Goal: Task Accomplishment & Management: Use online tool/utility

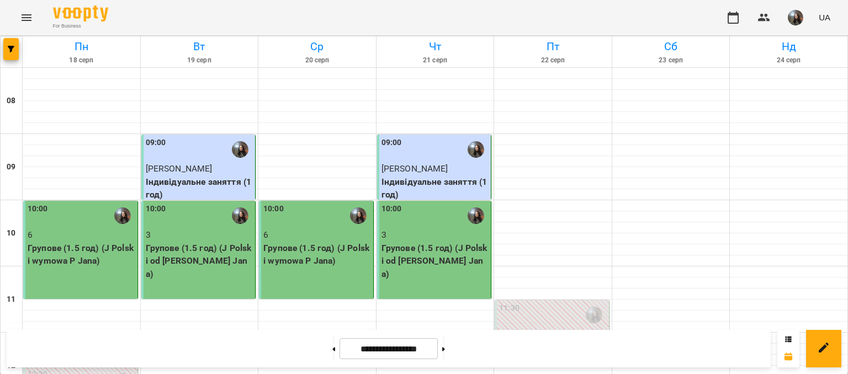
scroll to position [386, 0]
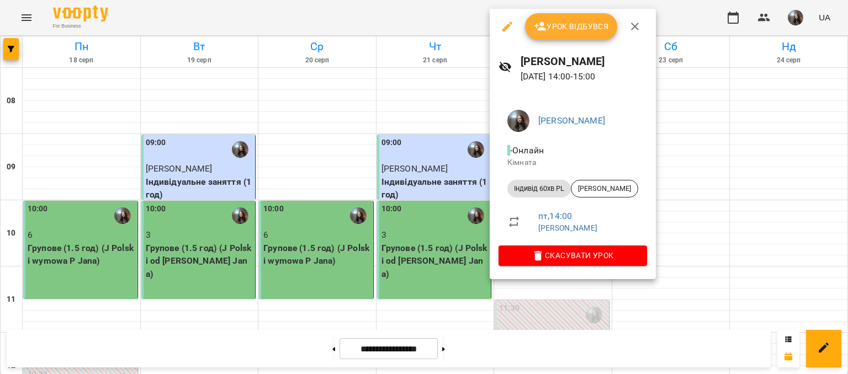
click at [552, 28] on span "Урок відбувся" at bounding box center [571, 26] width 75 height 13
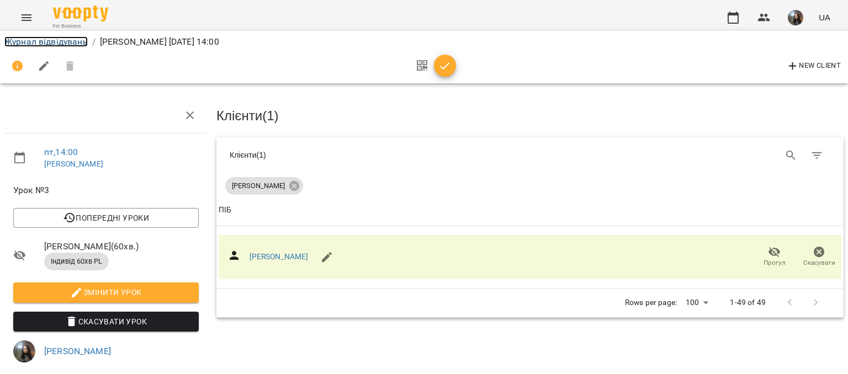
click at [50, 39] on link "Журнал відвідувань" at bounding box center [45, 41] width 83 height 10
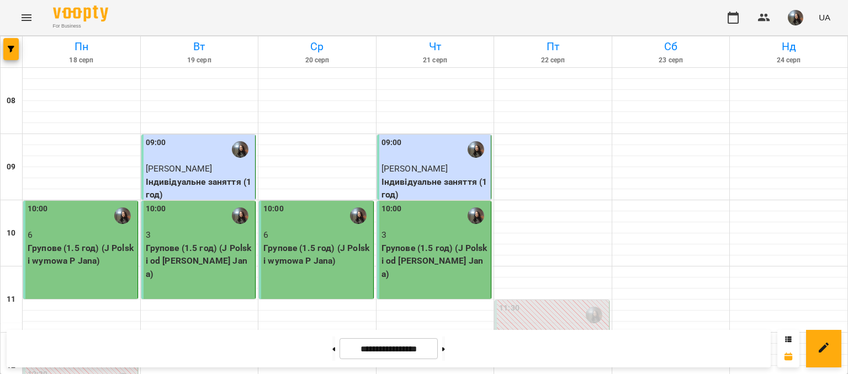
scroll to position [276, 0]
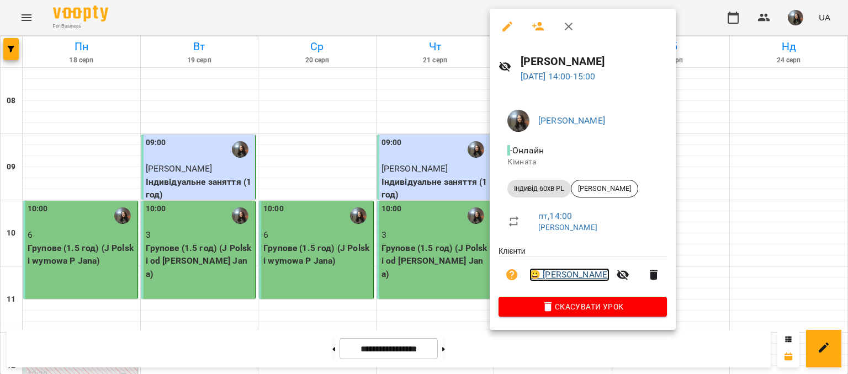
click at [564, 280] on link "😀 [PERSON_NAME]" at bounding box center [570, 274] width 80 height 13
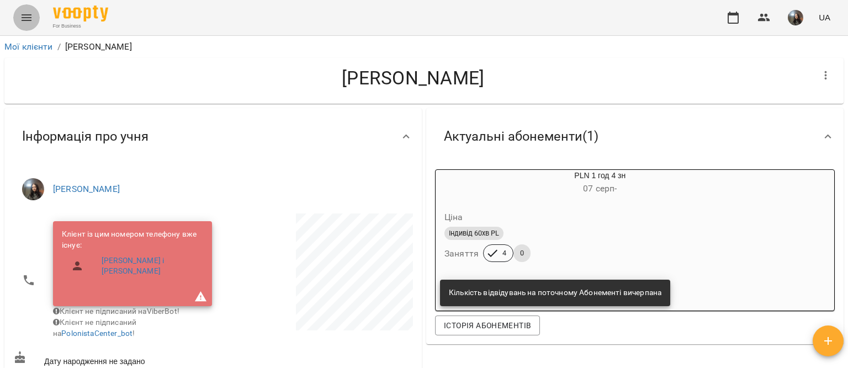
click at [24, 18] on icon "Menu" at bounding box center [26, 17] width 13 height 13
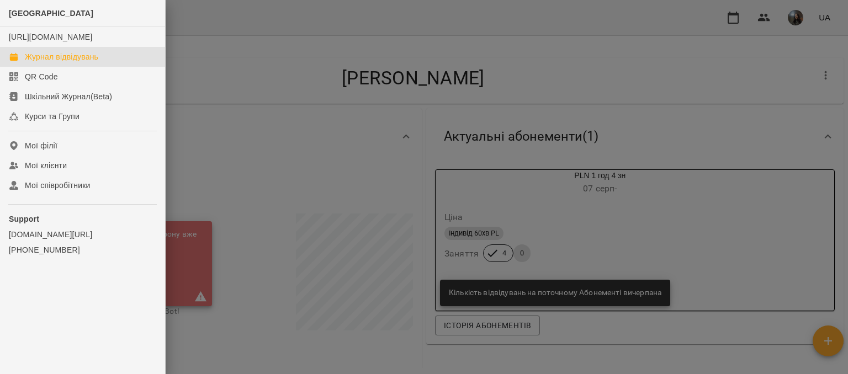
click at [50, 62] on div "Журнал відвідувань" at bounding box center [61, 56] width 73 height 11
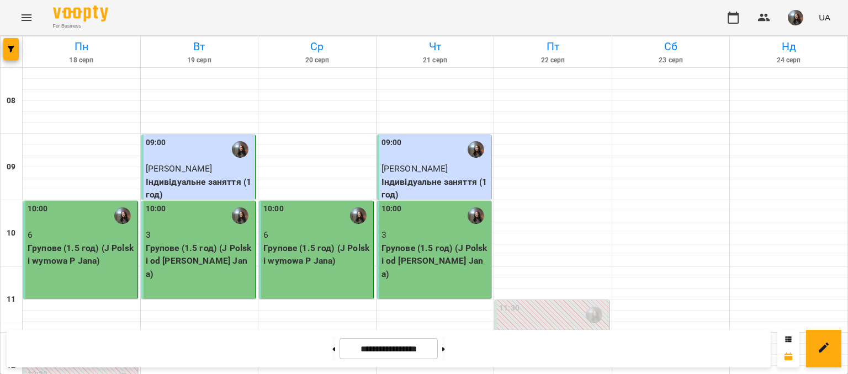
scroll to position [682, 0]
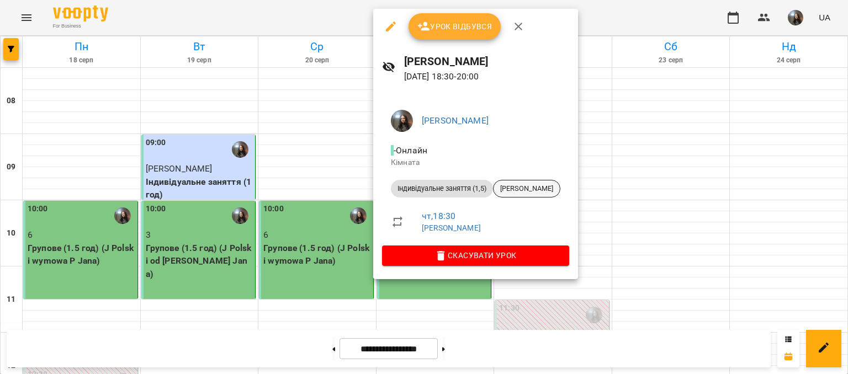
click at [512, 190] on span "[PERSON_NAME]" at bounding box center [527, 189] width 66 height 10
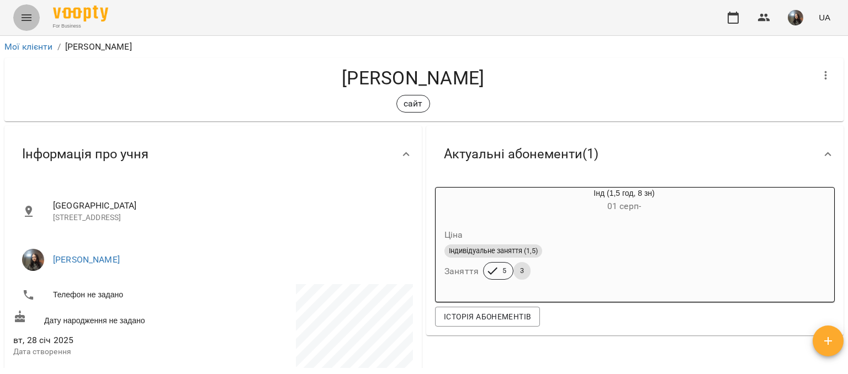
click at [27, 24] on button "Menu" at bounding box center [26, 17] width 27 height 27
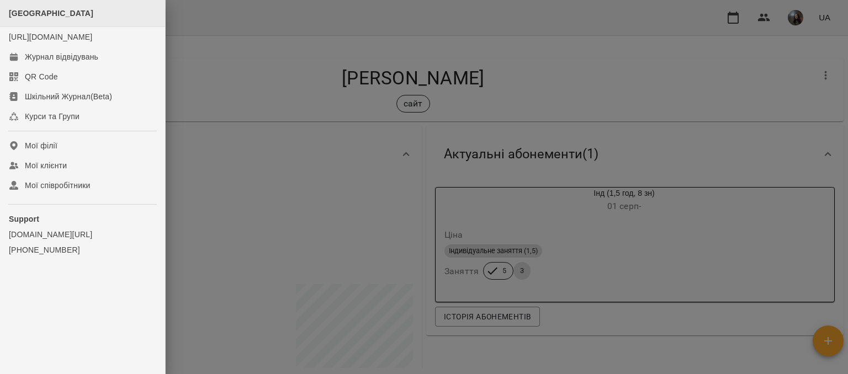
click at [41, 19] on div "[GEOGRAPHIC_DATA]" at bounding box center [82, 13] width 165 height 27
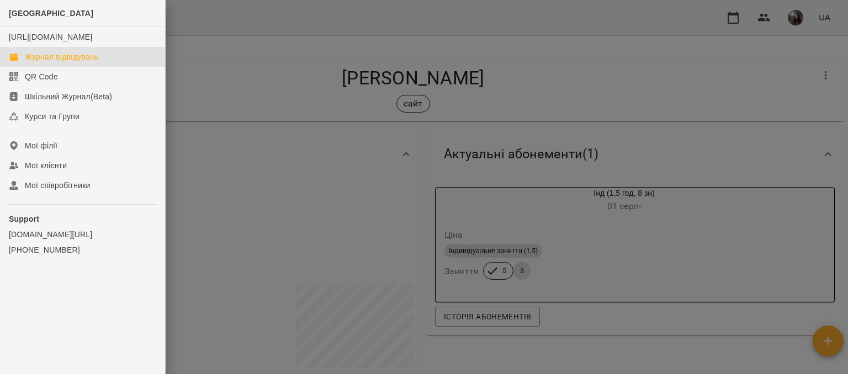
click at [76, 67] on link "Журнал відвідувань" at bounding box center [82, 57] width 165 height 20
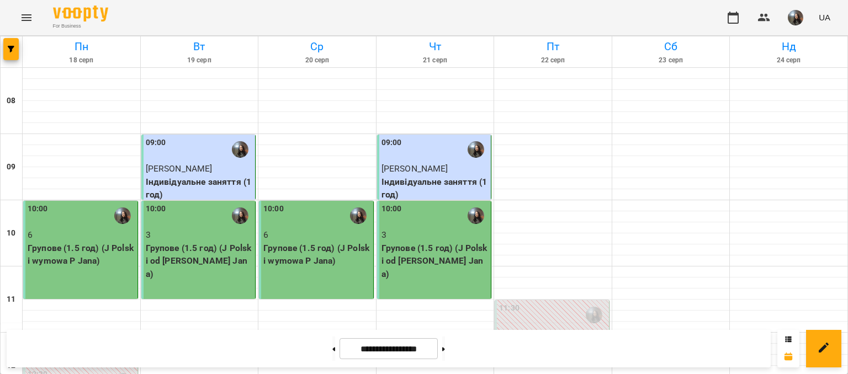
scroll to position [627, 0]
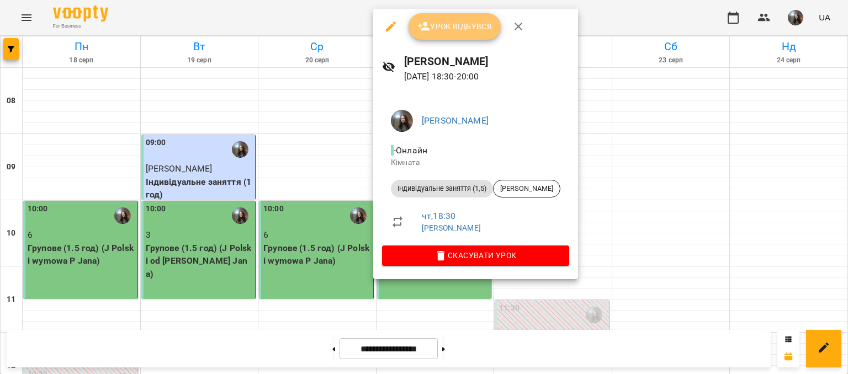
click at [450, 29] on span "Урок відбувся" at bounding box center [454, 26] width 75 height 13
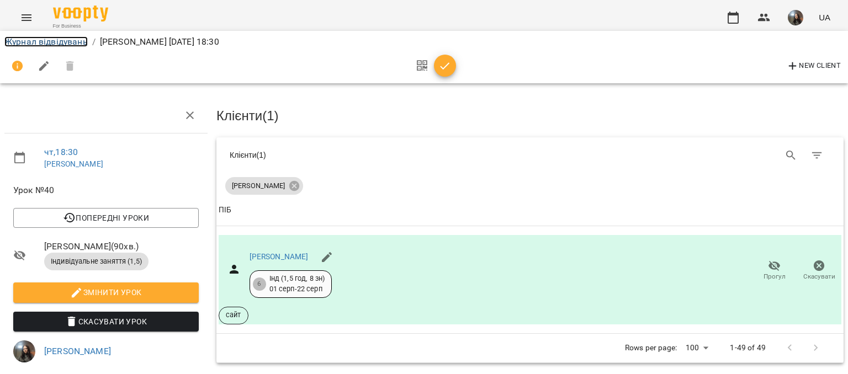
click at [67, 43] on link "Журнал відвідувань" at bounding box center [45, 41] width 83 height 10
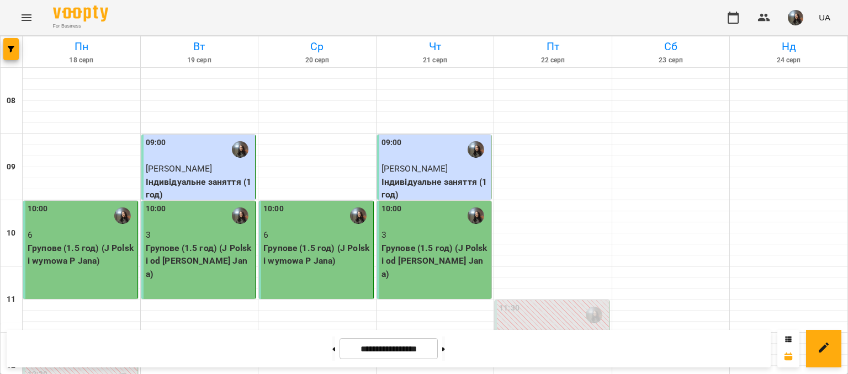
scroll to position [552, 0]
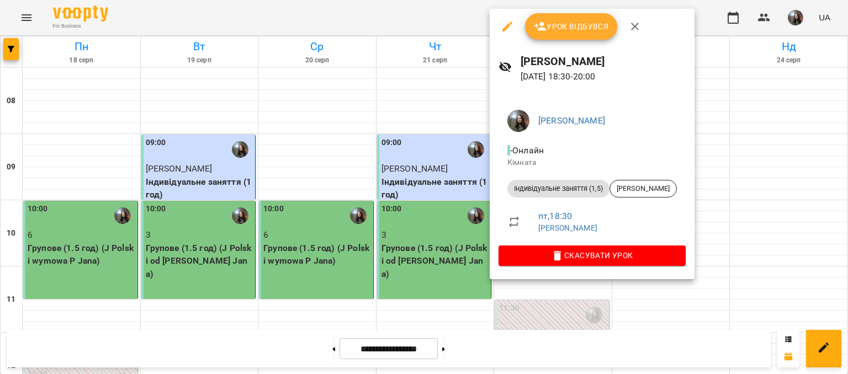
click at [553, 36] on button "Урок відбувся" at bounding box center [571, 26] width 93 height 27
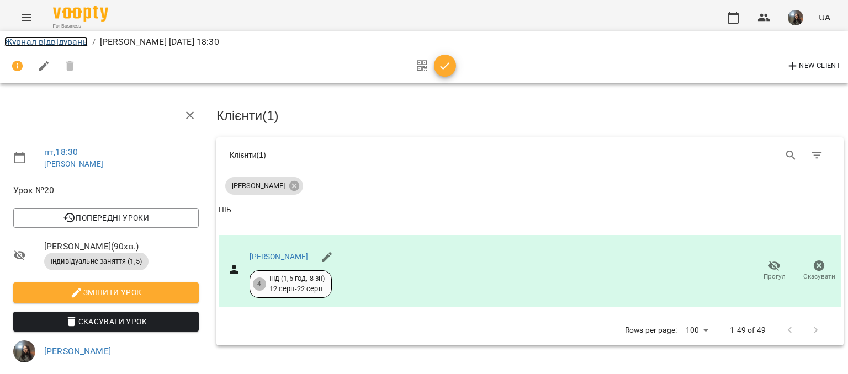
click at [57, 36] on link "Журнал відвідувань" at bounding box center [45, 41] width 83 height 10
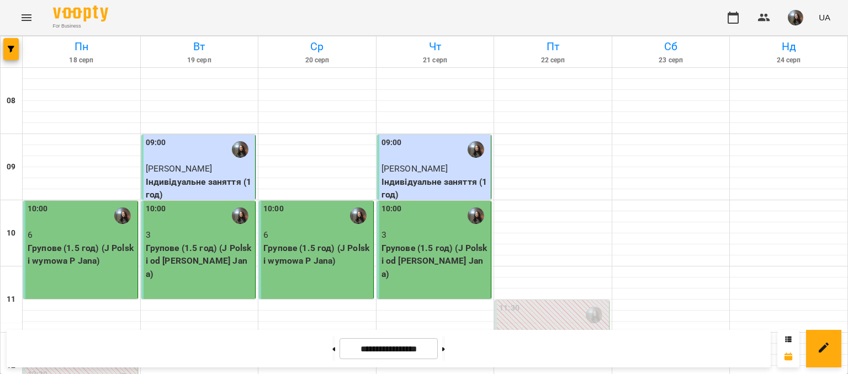
scroll to position [55, 0]
click at [790, 10] on span "button" at bounding box center [795, 17] width 15 height 15
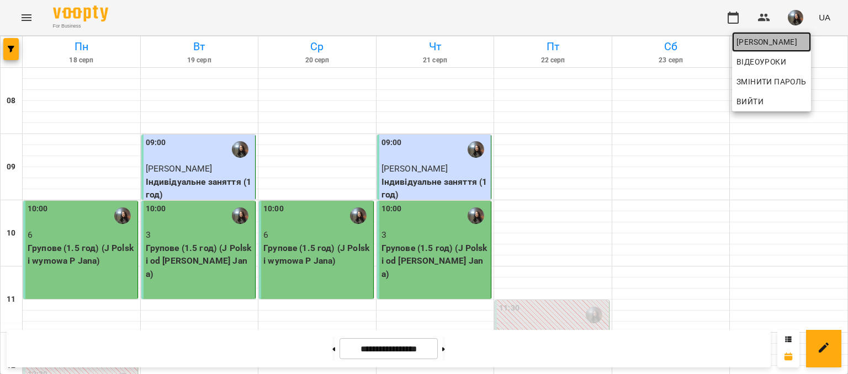
click at [783, 39] on span "[PERSON_NAME]" at bounding box center [772, 41] width 70 height 13
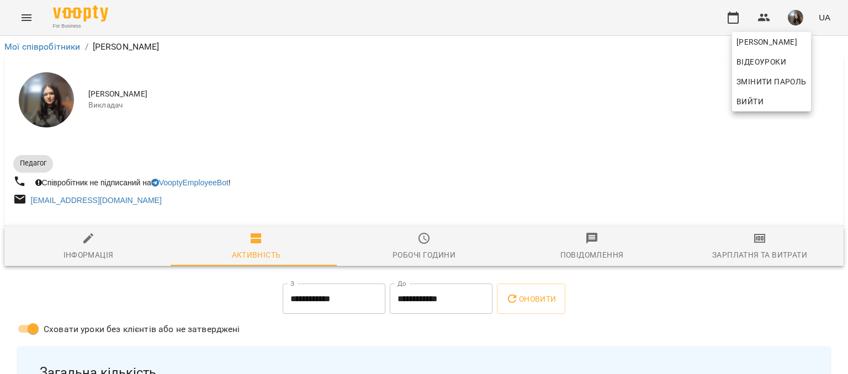
click at [753, 234] on div at bounding box center [424, 187] width 848 height 374
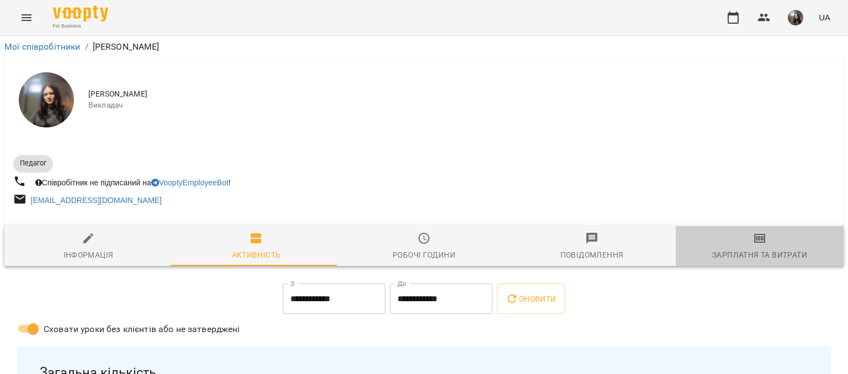
click at [756, 239] on icon "button" at bounding box center [760, 238] width 8 height 4
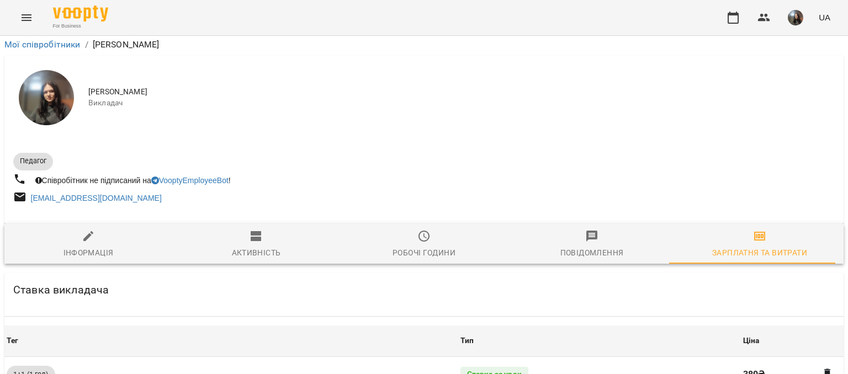
scroll to position [490, 0]
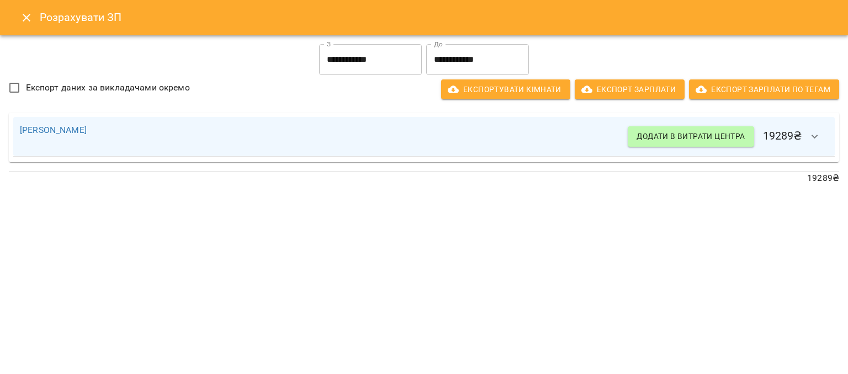
click at [384, 65] on input "**********" at bounding box center [370, 59] width 103 height 31
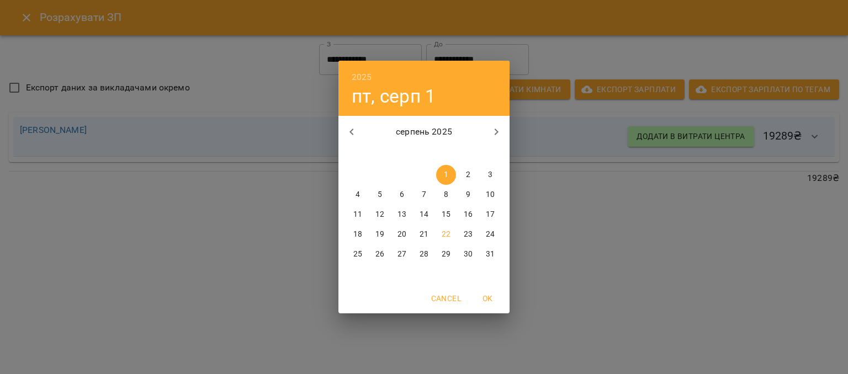
click at [438, 216] on span "15" at bounding box center [446, 214] width 20 height 11
type input "**********"
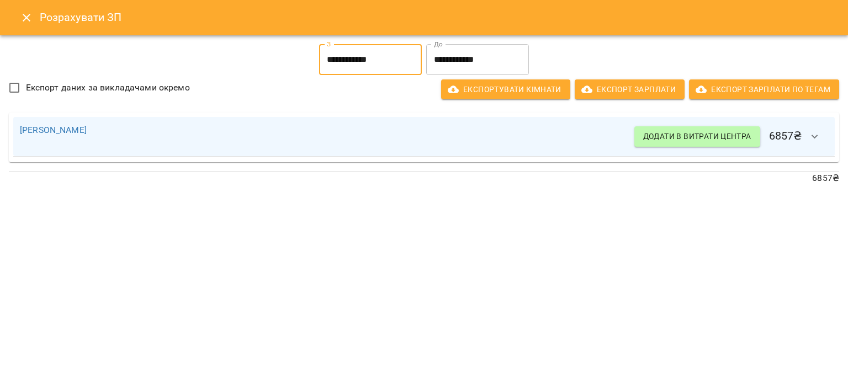
click at [29, 24] on button "Close" at bounding box center [26, 17] width 27 height 27
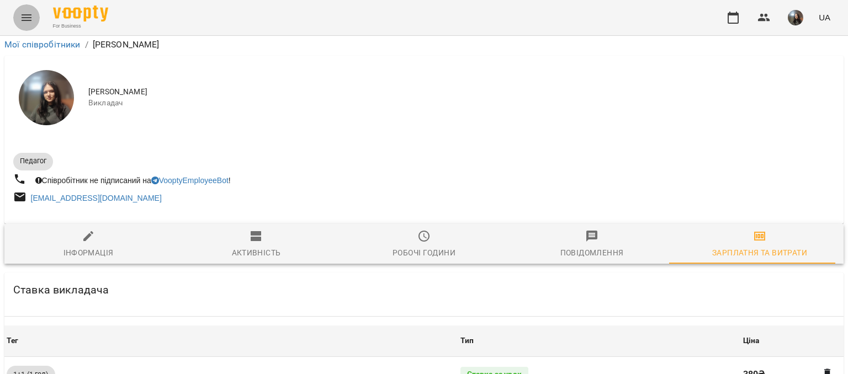
click at [33, 17] on button "Menu" at bounding box center [26, 17] width 27 height 27
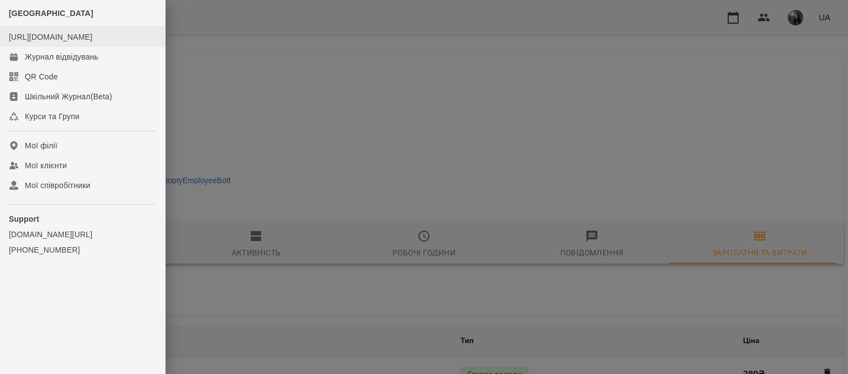
click at [41, 47] on li "[URL][DOMAIN_NAME]" at bounding box center [82, 37] width 165 height 20
click at [41, 62] on div "Журнал відвідувань" at bounding box center [61, 56] width 73 height 11
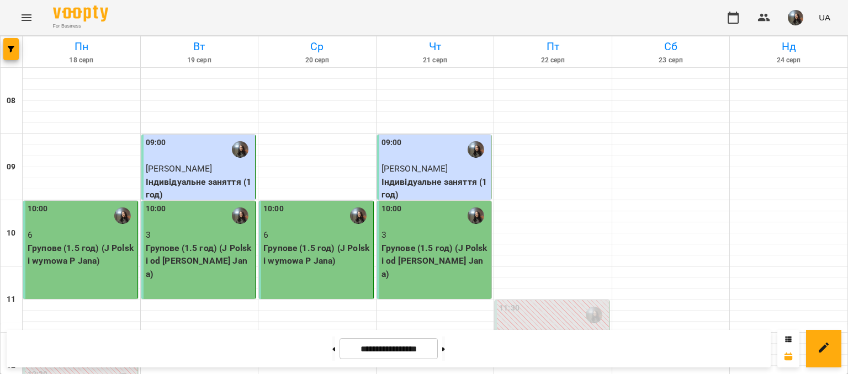
scroll to position [663, 0]
click at [445, 356] on button at bounding box center [443, 349] width 3 height 24
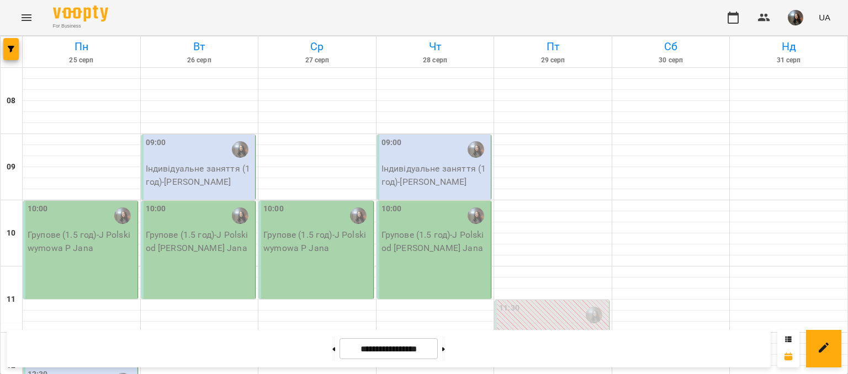
scroll to position [331, 0]
click at [332, 342] on button at bounding box center [333, 349] width 3 height 24
type input "**********"
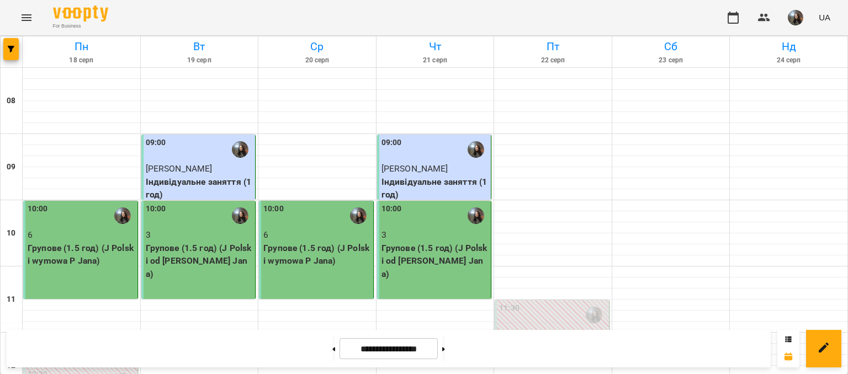
scroll to position [276, 0]
